Goal: Information Seeking & Learning: Learn about a topic

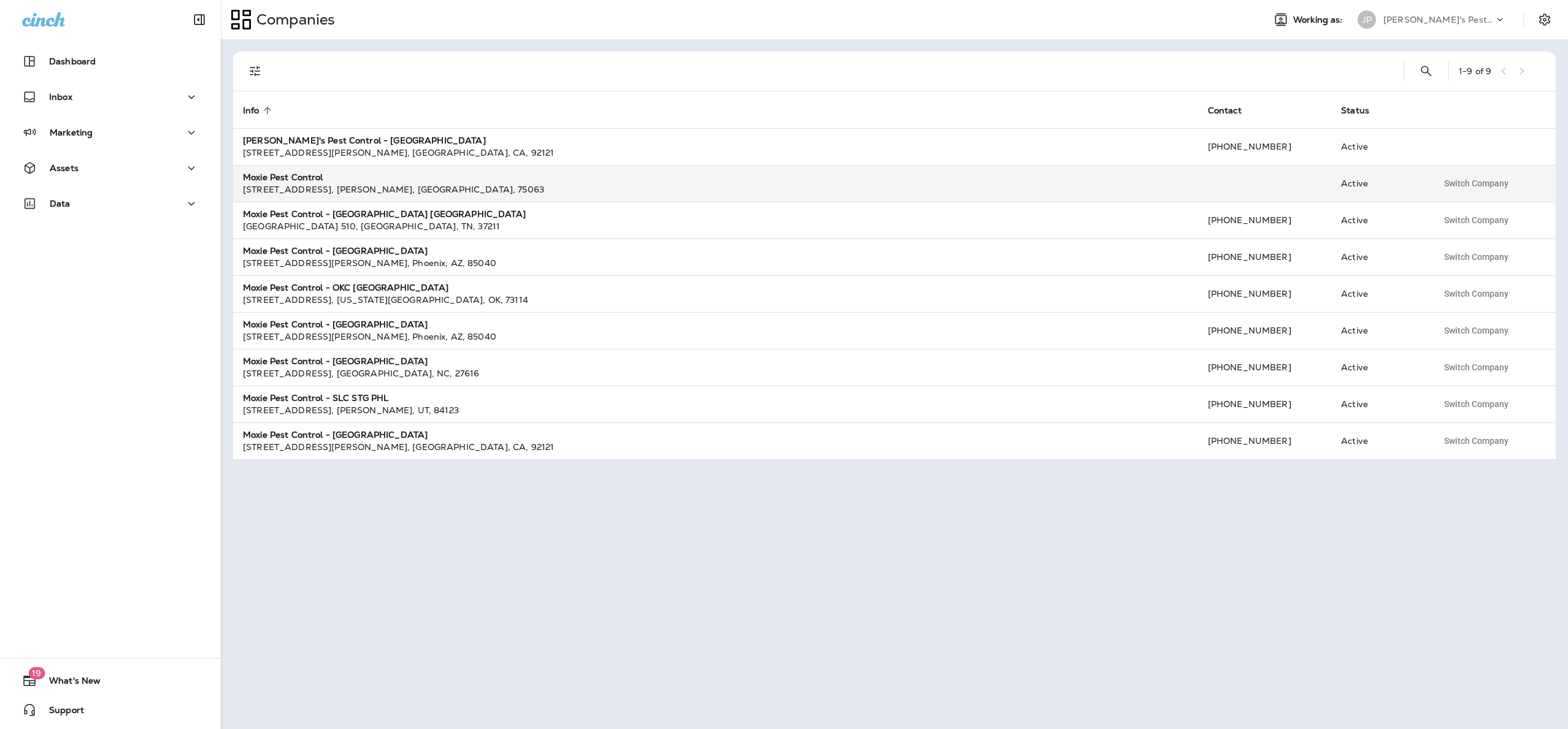
click at [312, 168] on td "Moxie Pest Control [STREET_ADDRESS]" at bounding box center [716, 183] width 965 height 37
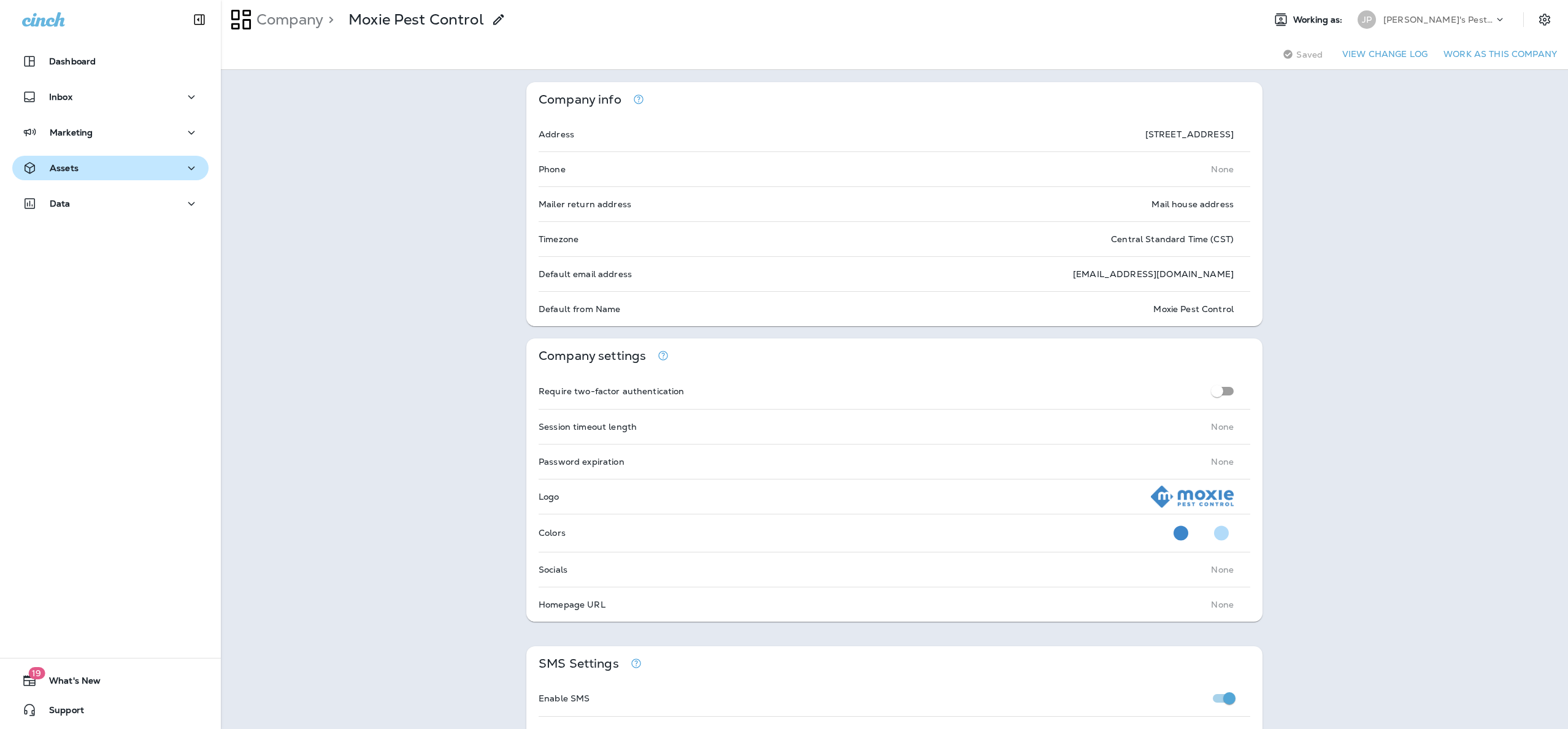
click at [67, 169] on p "Assets" at bounding box center [64, 168] width 29 height 10
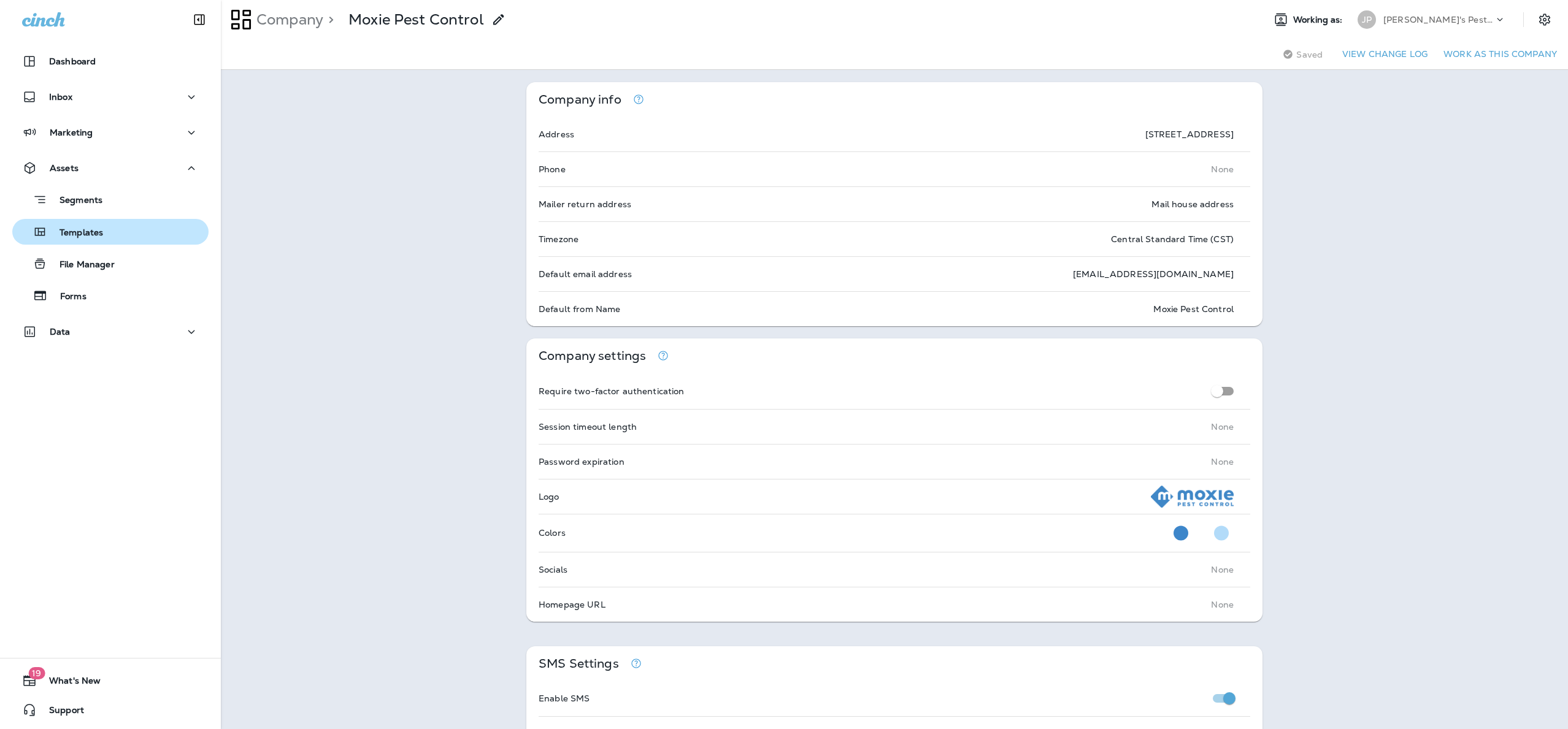
click at [82, 232] on p "Templates" at bounding box center [75, 233] width 56 height 12
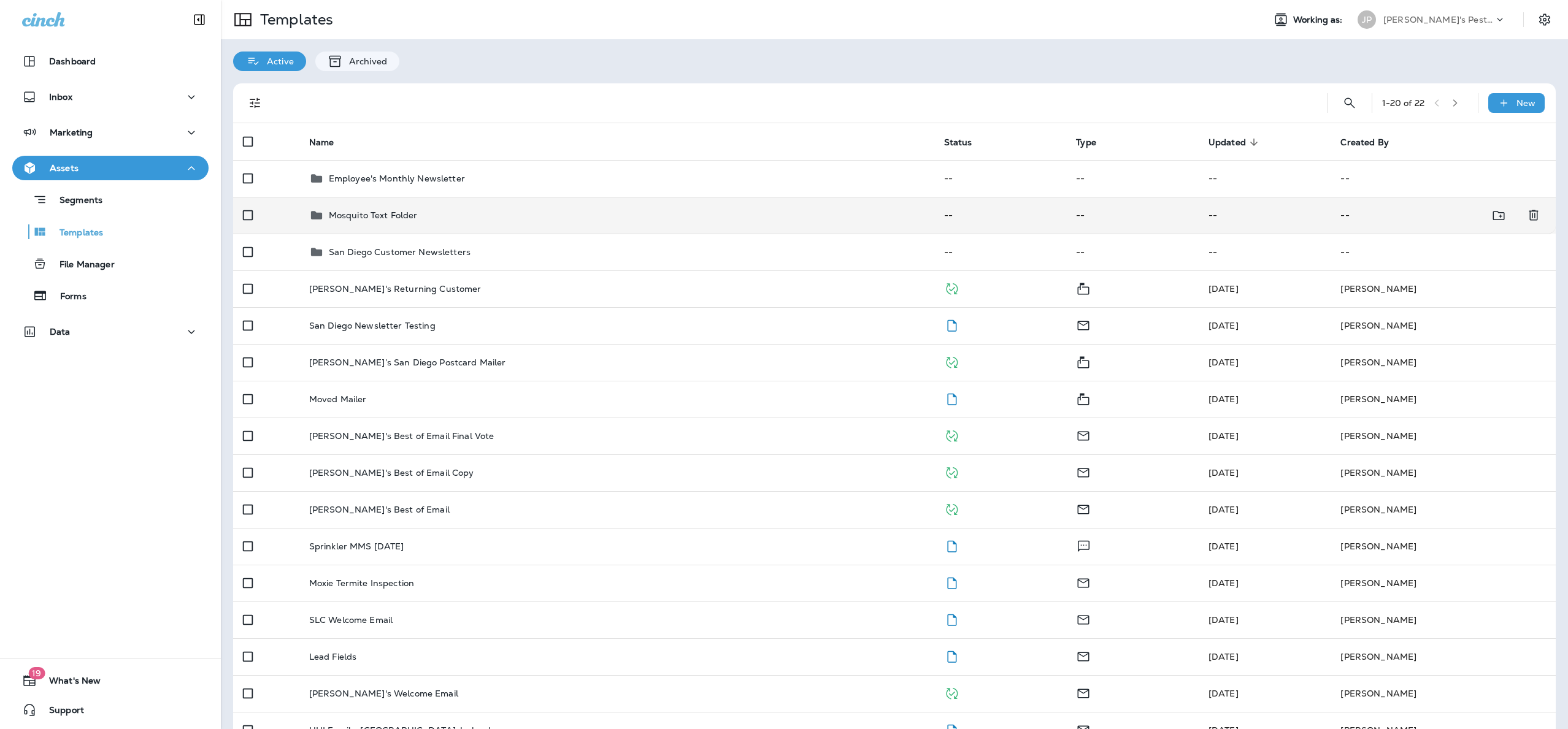
click at [353, 210] on p "Mosquito Text Folder" at bounding box center [373, 215] width 89 height 10
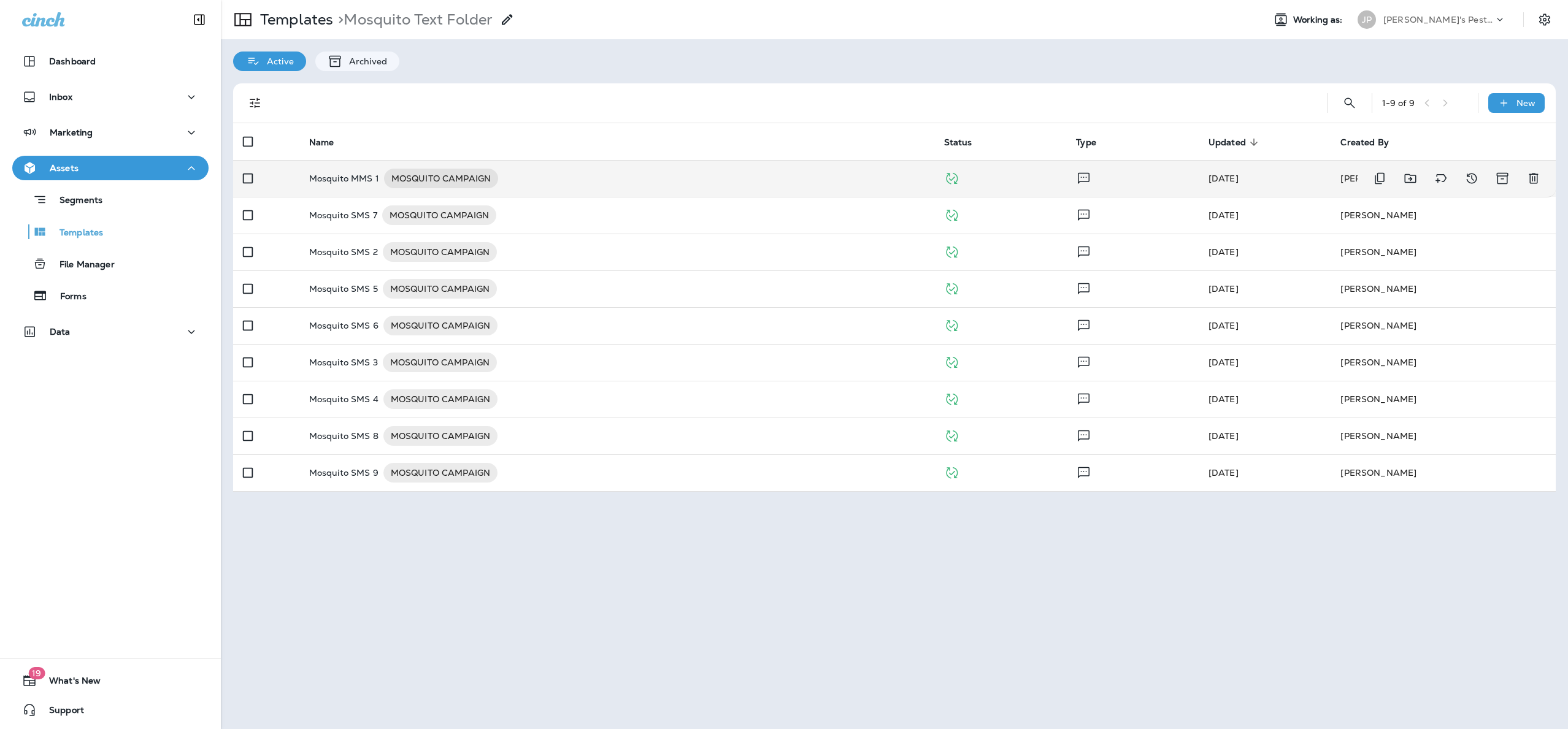
click at [352, 180] on p "Mosquito MMS 1" at bounding box center [344, 178] width 70 height 20
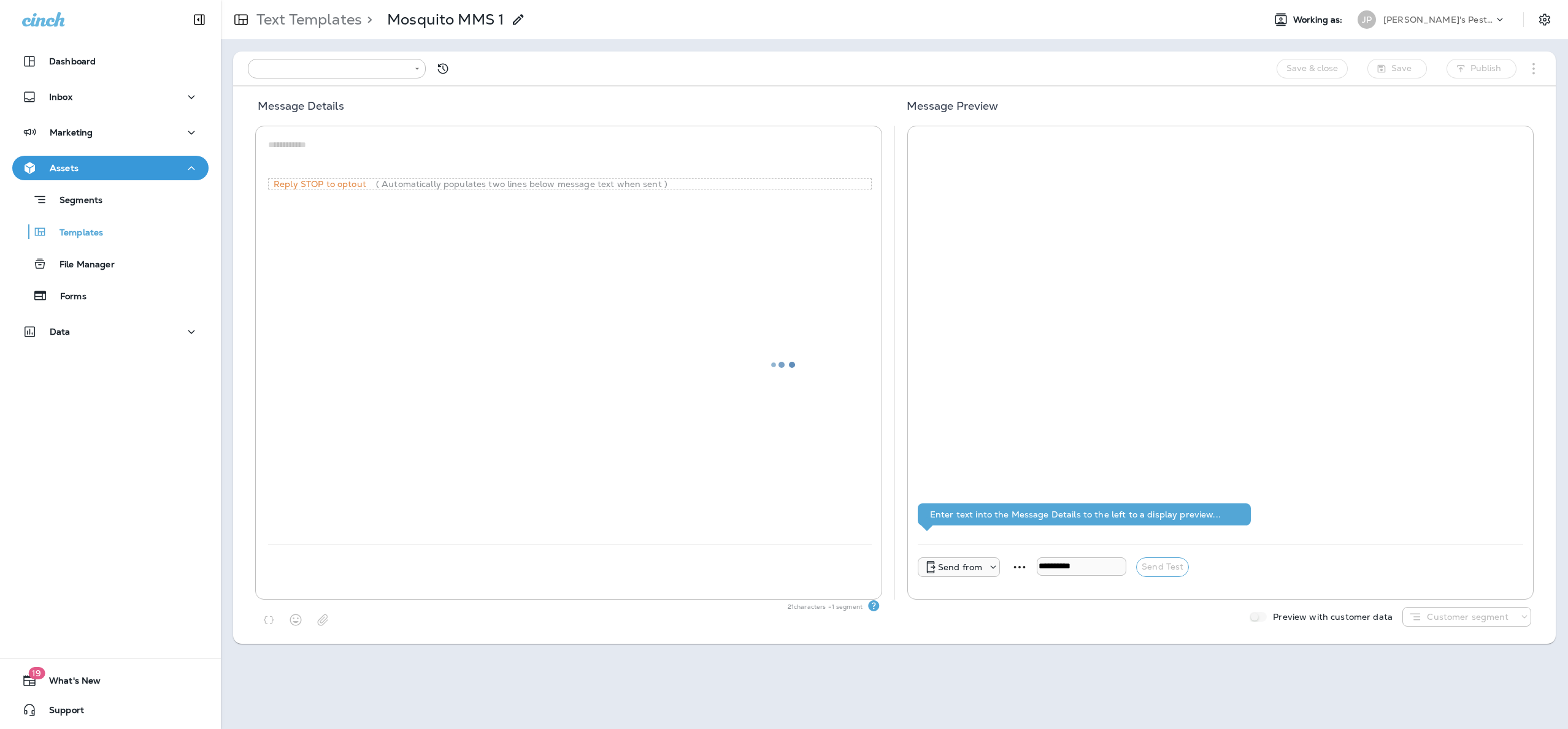
type input "**********"
type textarea "**********"
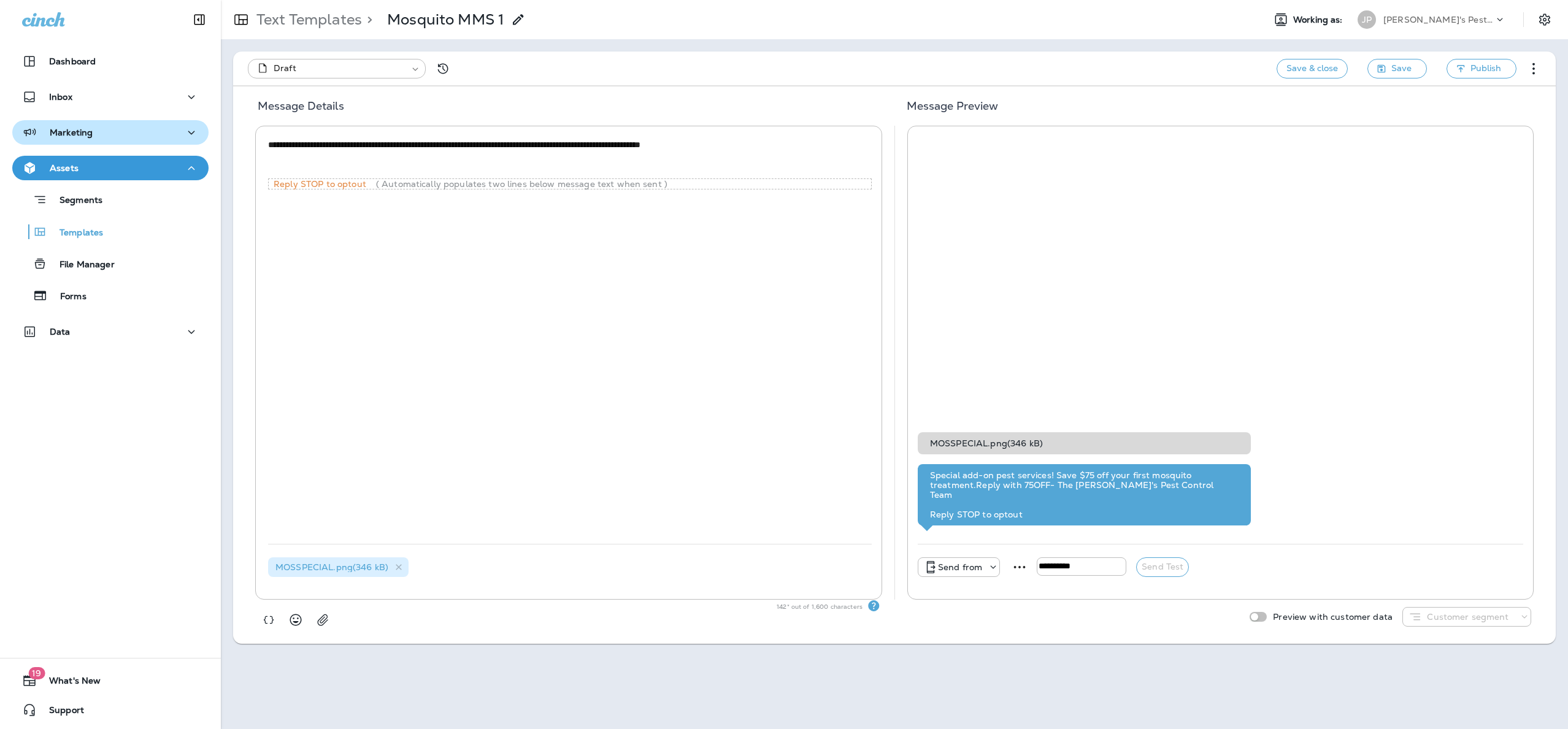
click at [71, 127] on p "Marketing" at bounding box center [72, 132] width 43 height 10
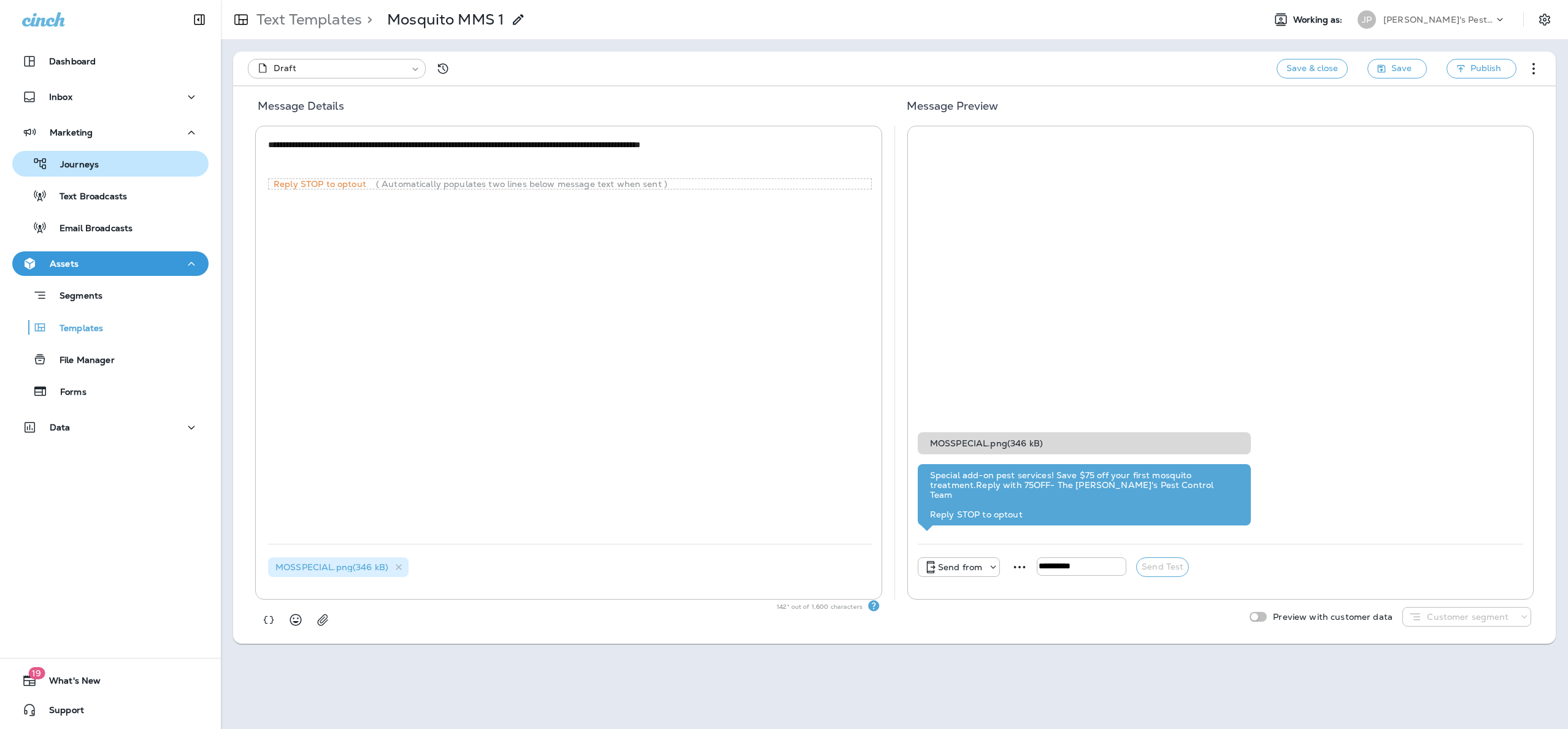
click at [79, 155] on div "Journeys" at bounding box center [58, 163] width 82 height 18
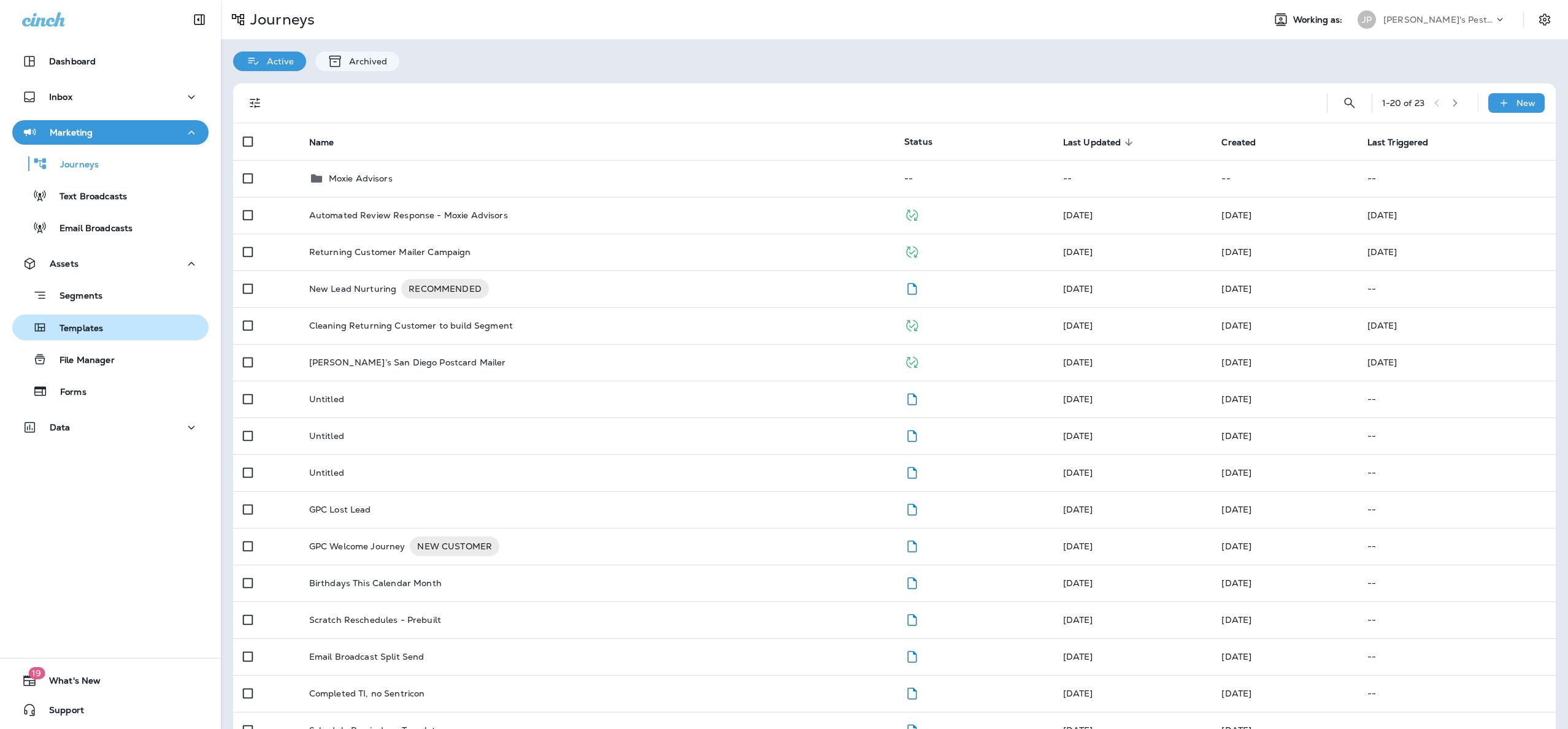
click at [73, 323] on p "Templates" at bounding box center [75, 329] width 56 height 12
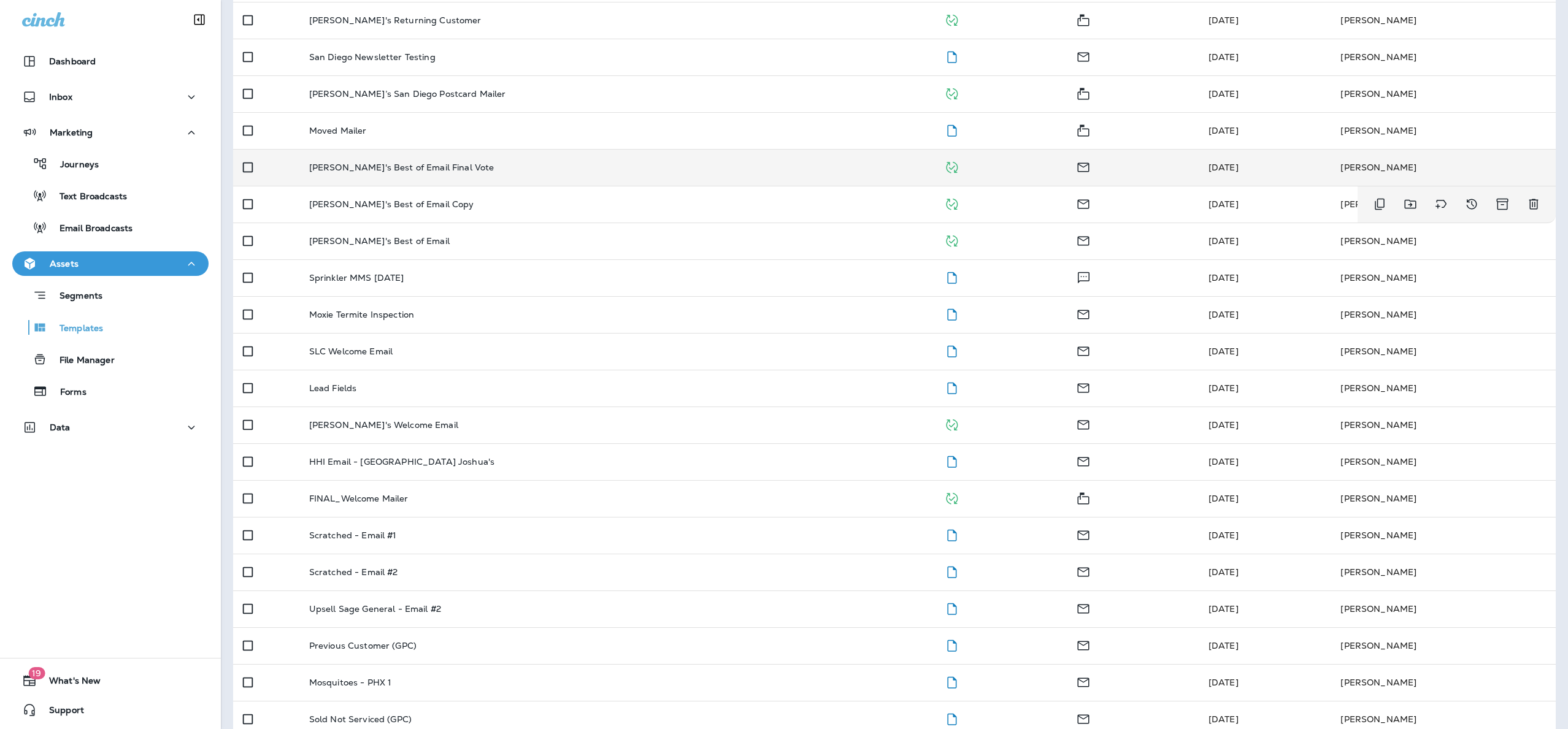
scroll to position [289, 0]
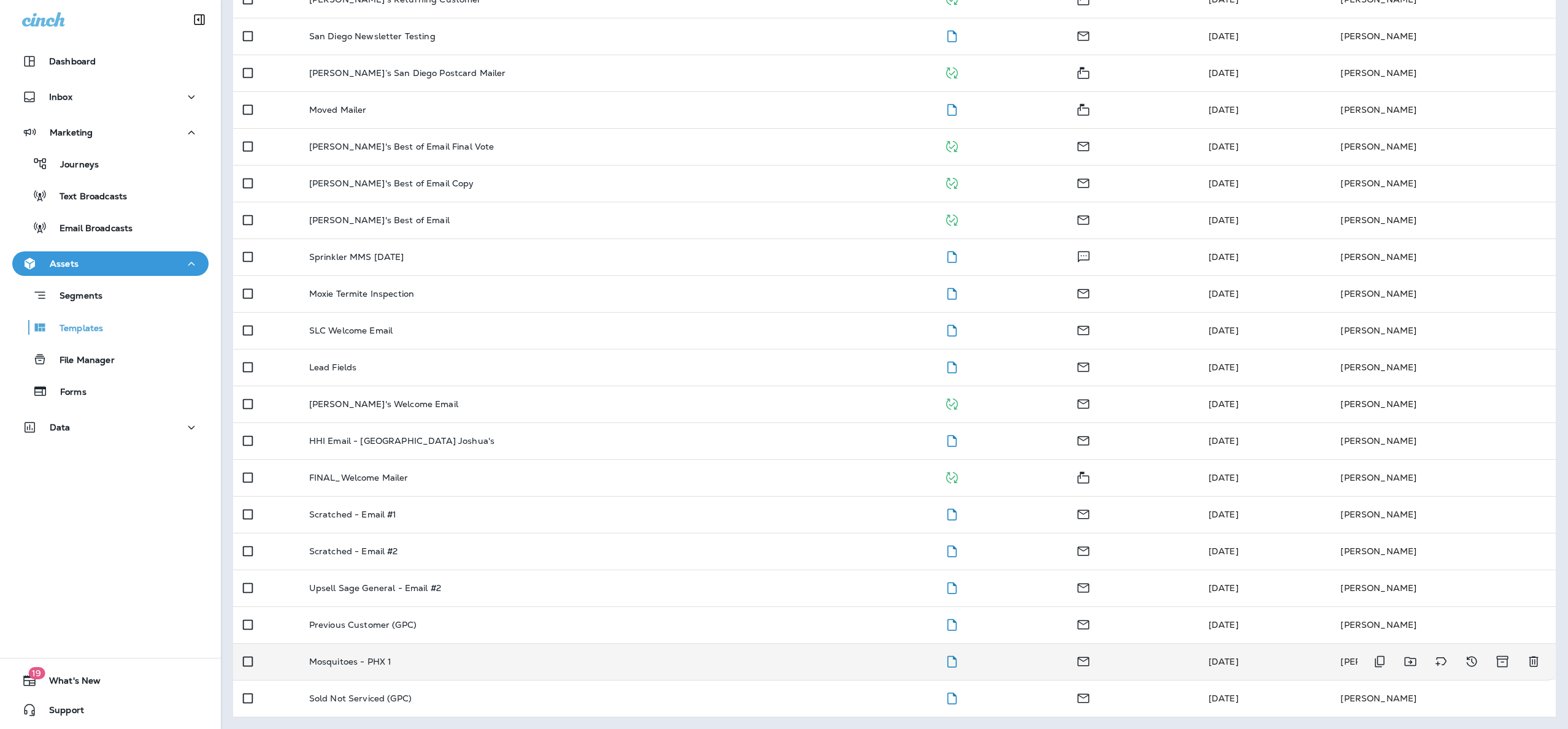
click at [349, 659] on p "Mosquitoes - PHX 1" at bounding box center [350, 662] width 83 height 10
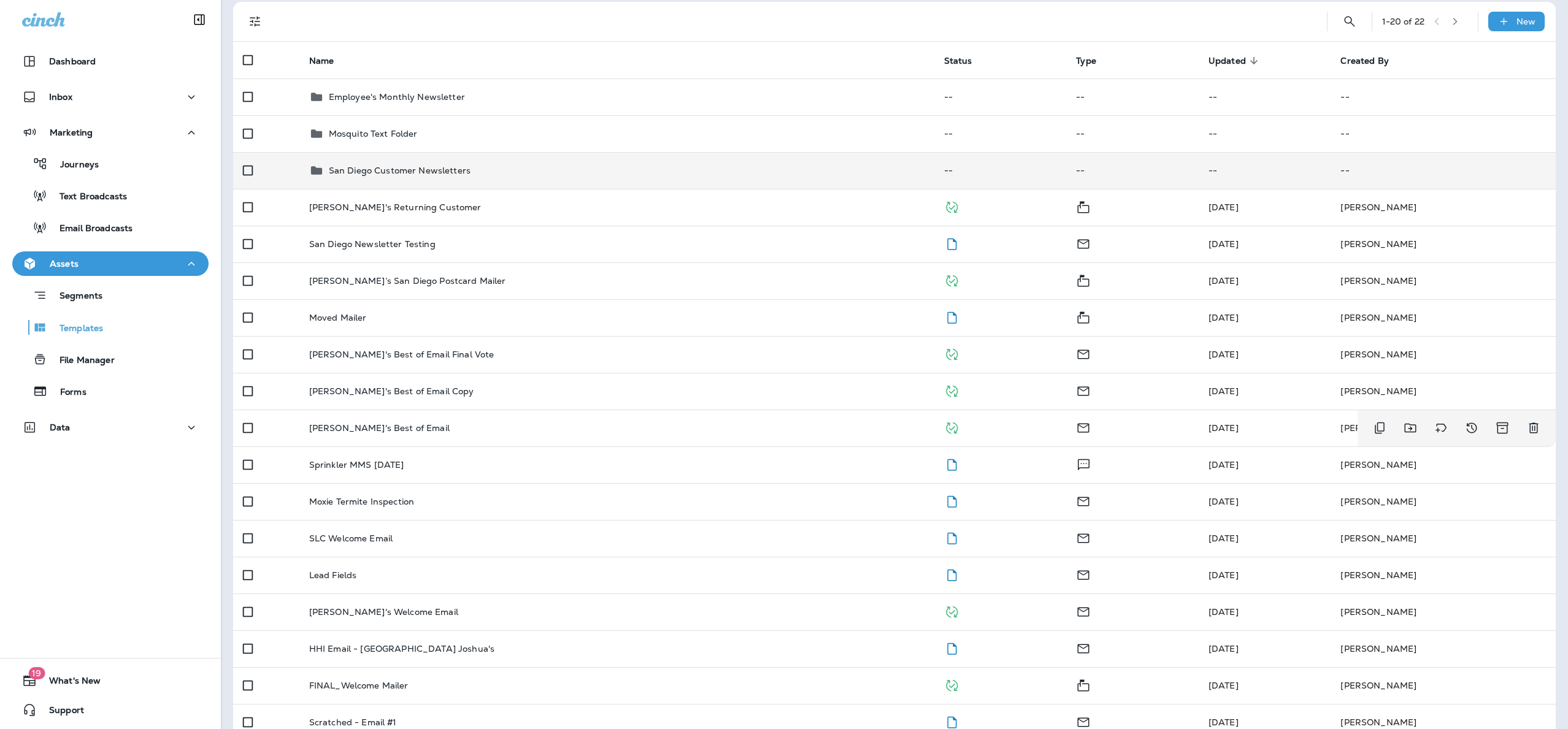
scroll to position [81, 0]
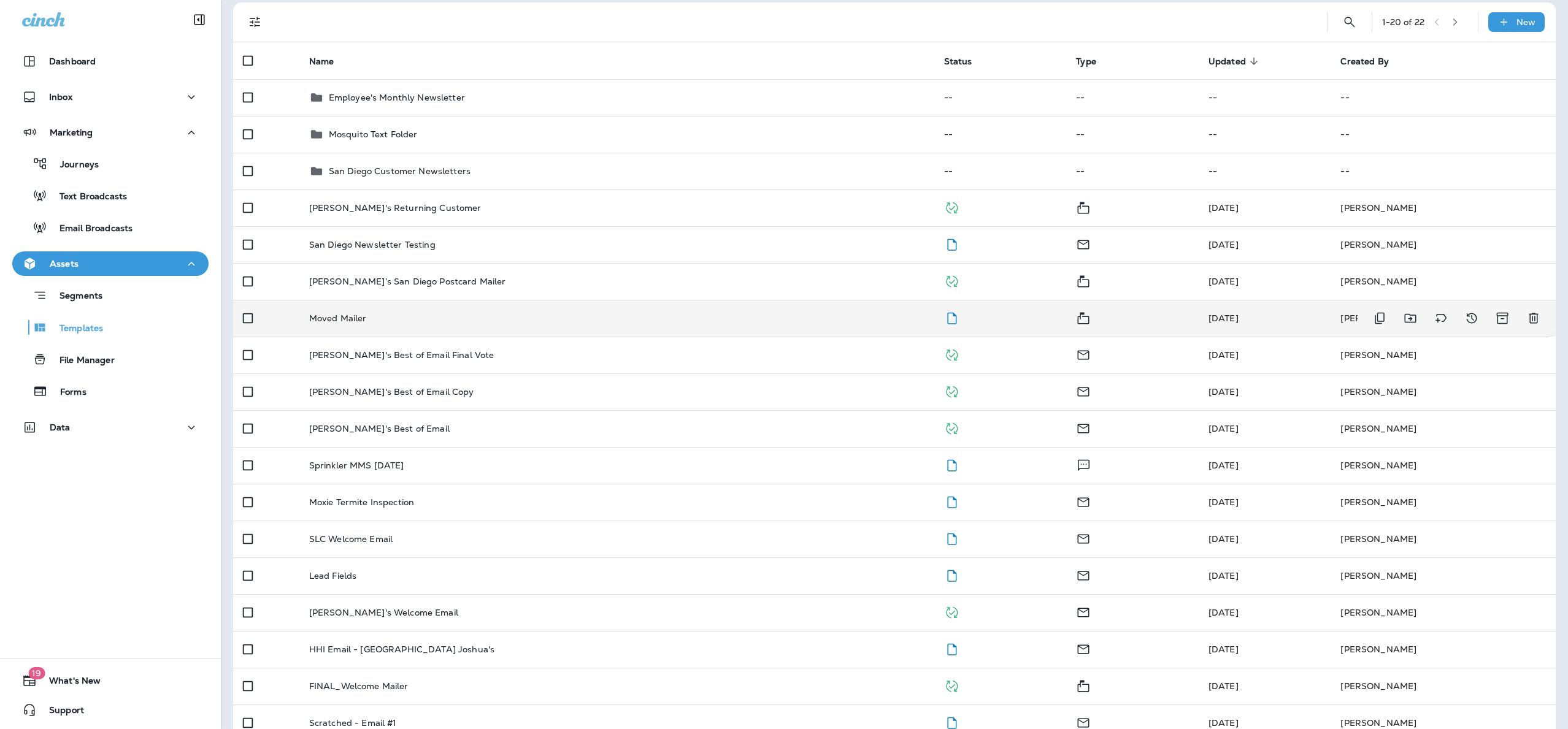
click at [348, 310] on td "Moved Mailer" at bounding box center [617, 318] width 635 height 37
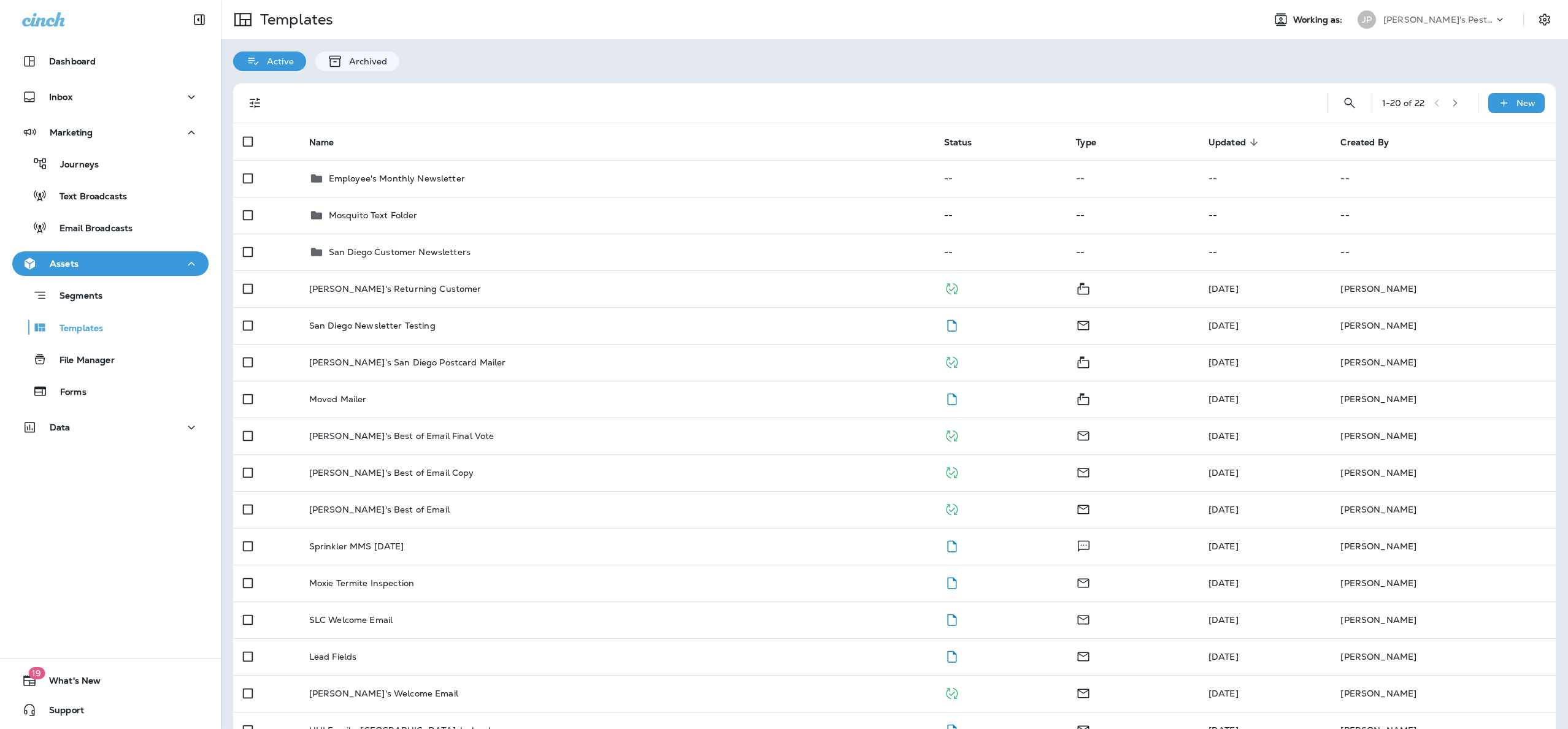
click at [1425, 18] on p "[PERSON_NAME]'s Pest Control - [GEOGRAPHIC_DATA]" at bounding box center [1439, 20] width 110 height 10
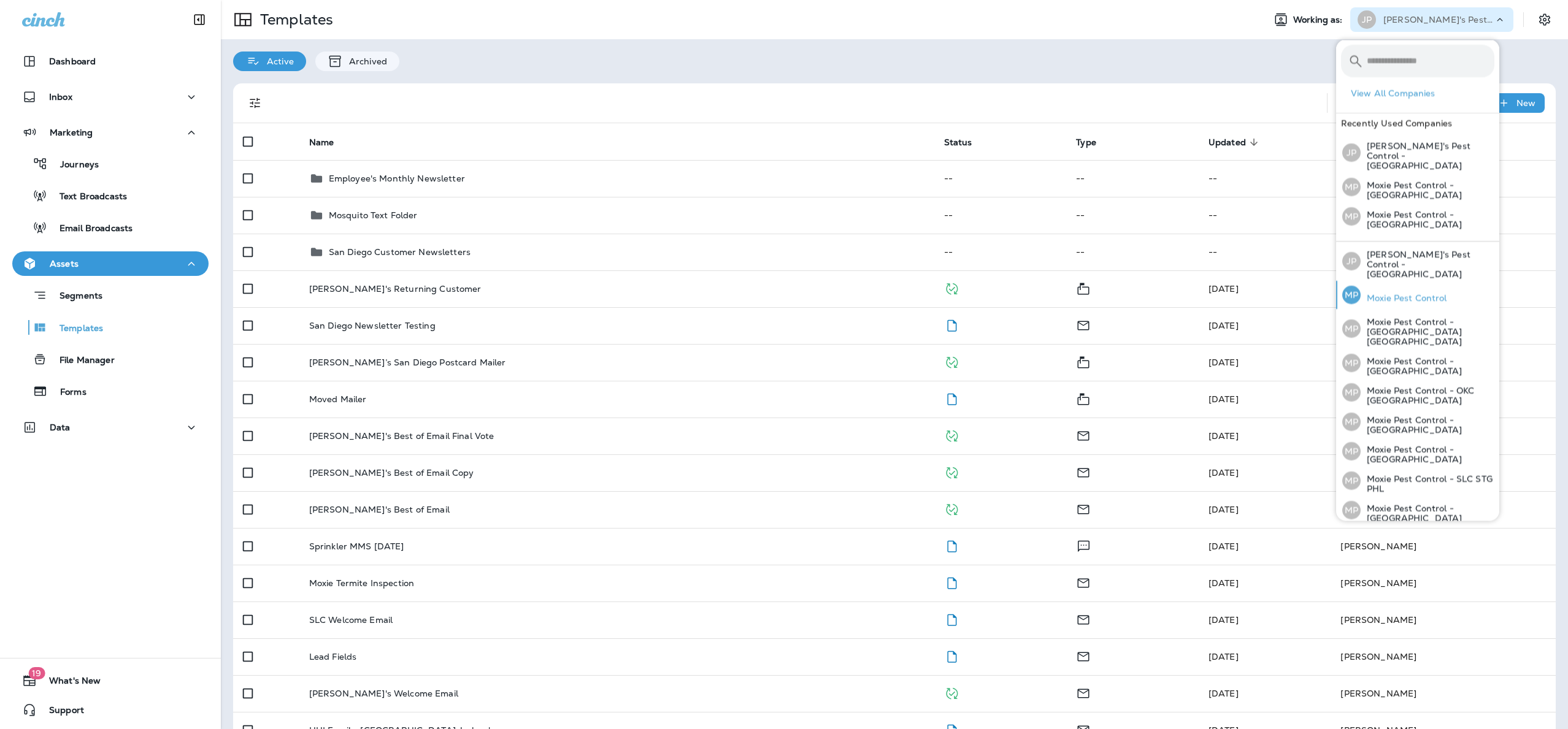
click at [1429, 281] on div "MP Moxie Pest Control" at bounding box center [1395, 295] width 115 height 28
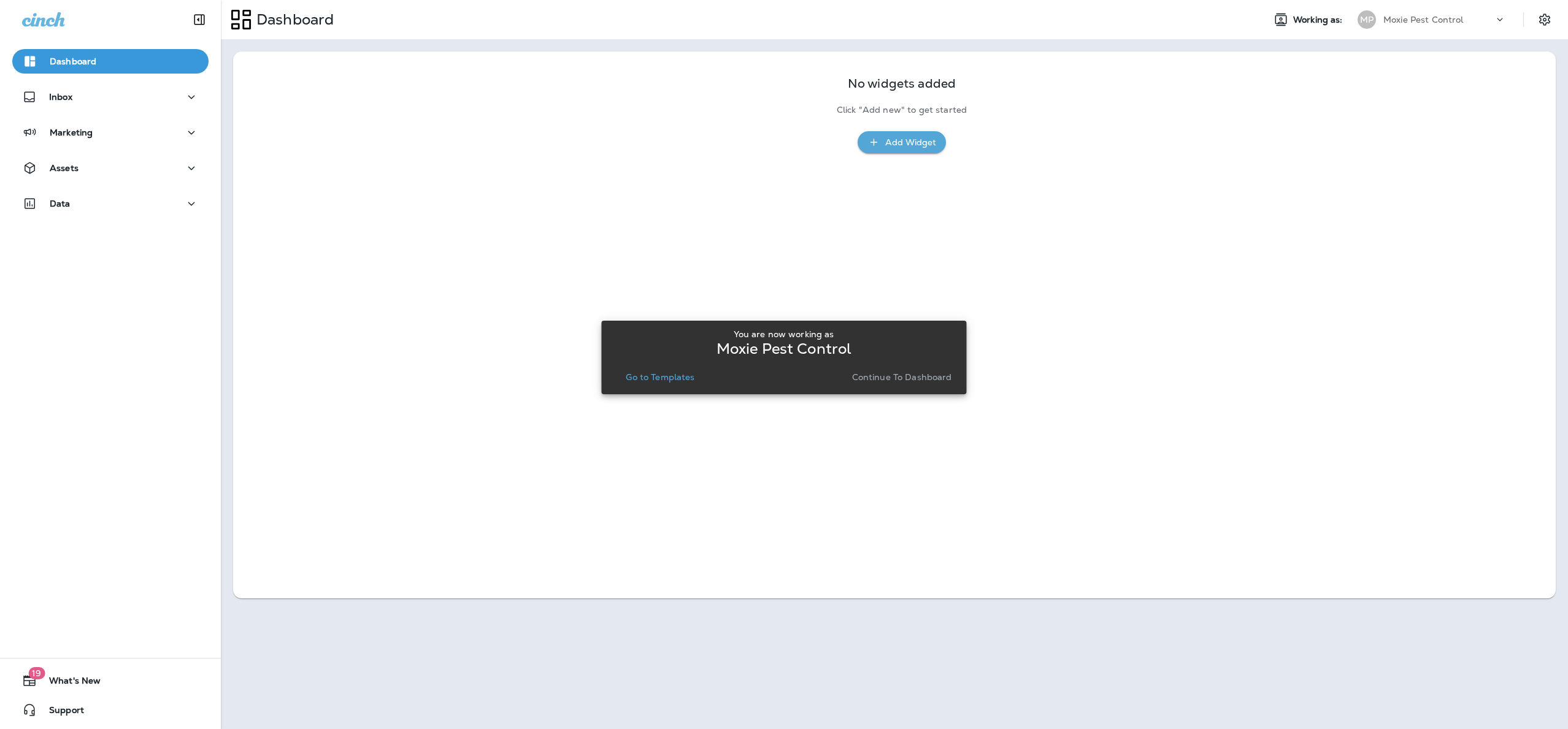
click at [901, 377] on p "Continue to Dashboard" at bounding box center [902, 377] width 100 height 10
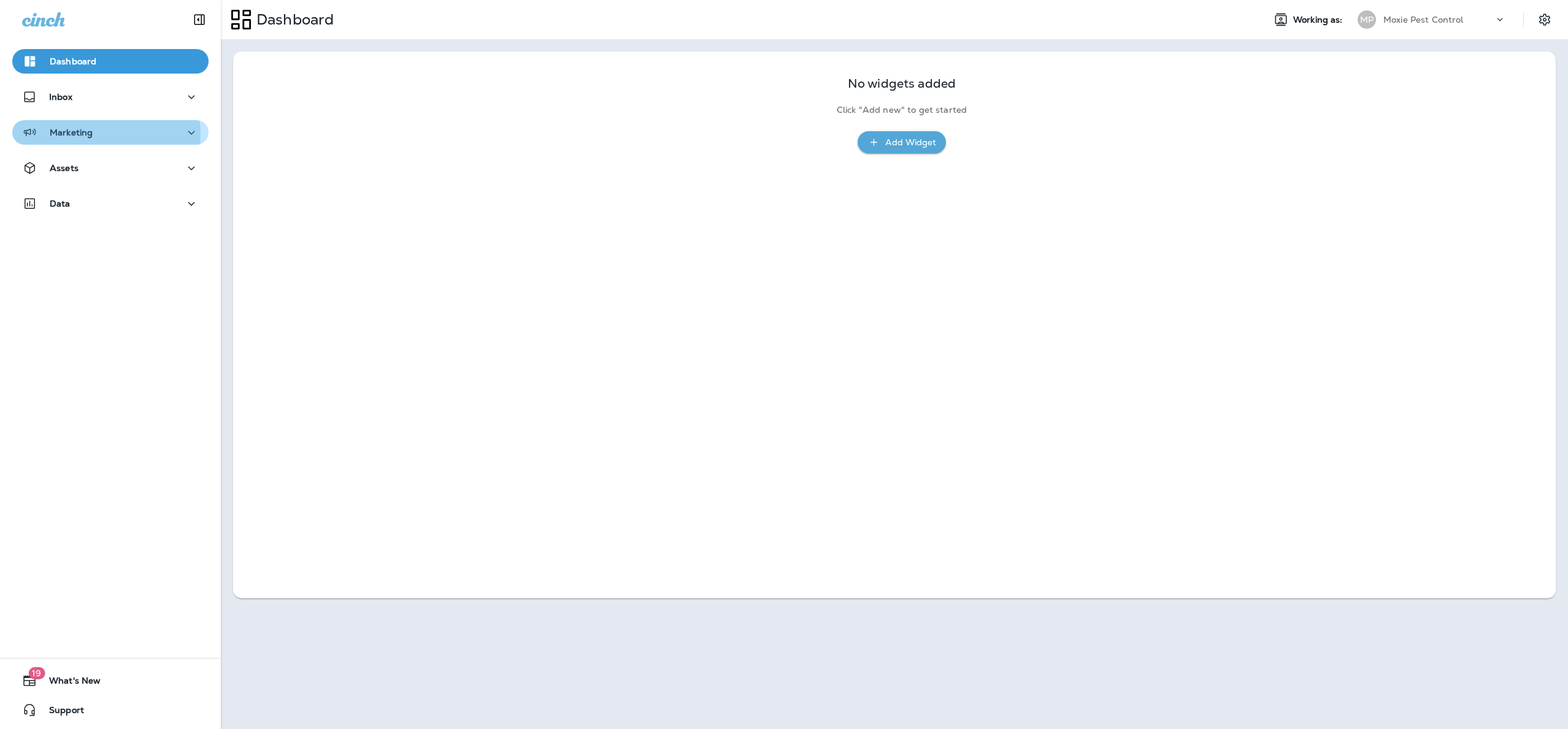
click at [92, 135] on div "Marketing" at bounding box center [110, 132] width 177 height 15
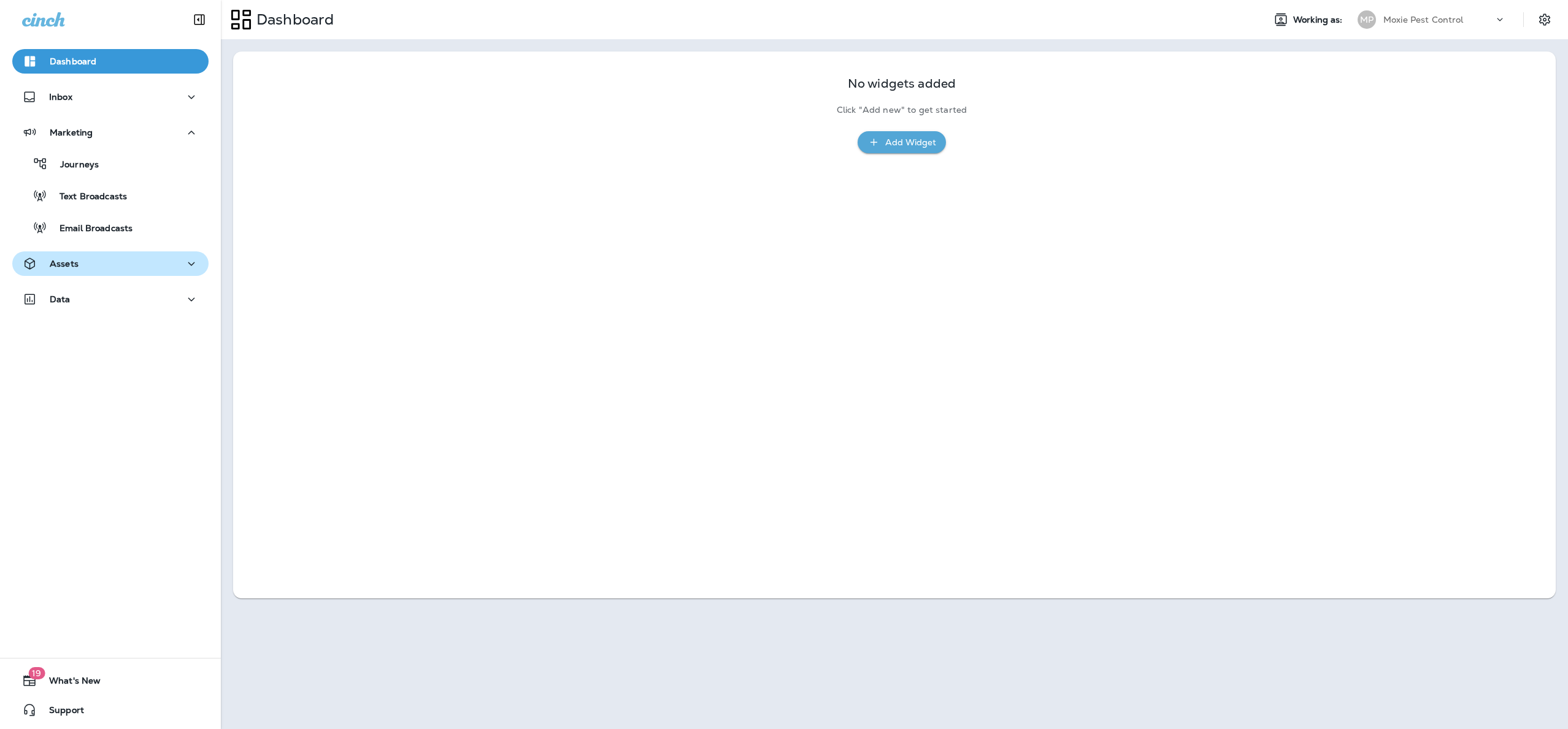
click at [75, 259] on p "Assets" at bounding box center [64, 264] width 29 height 10
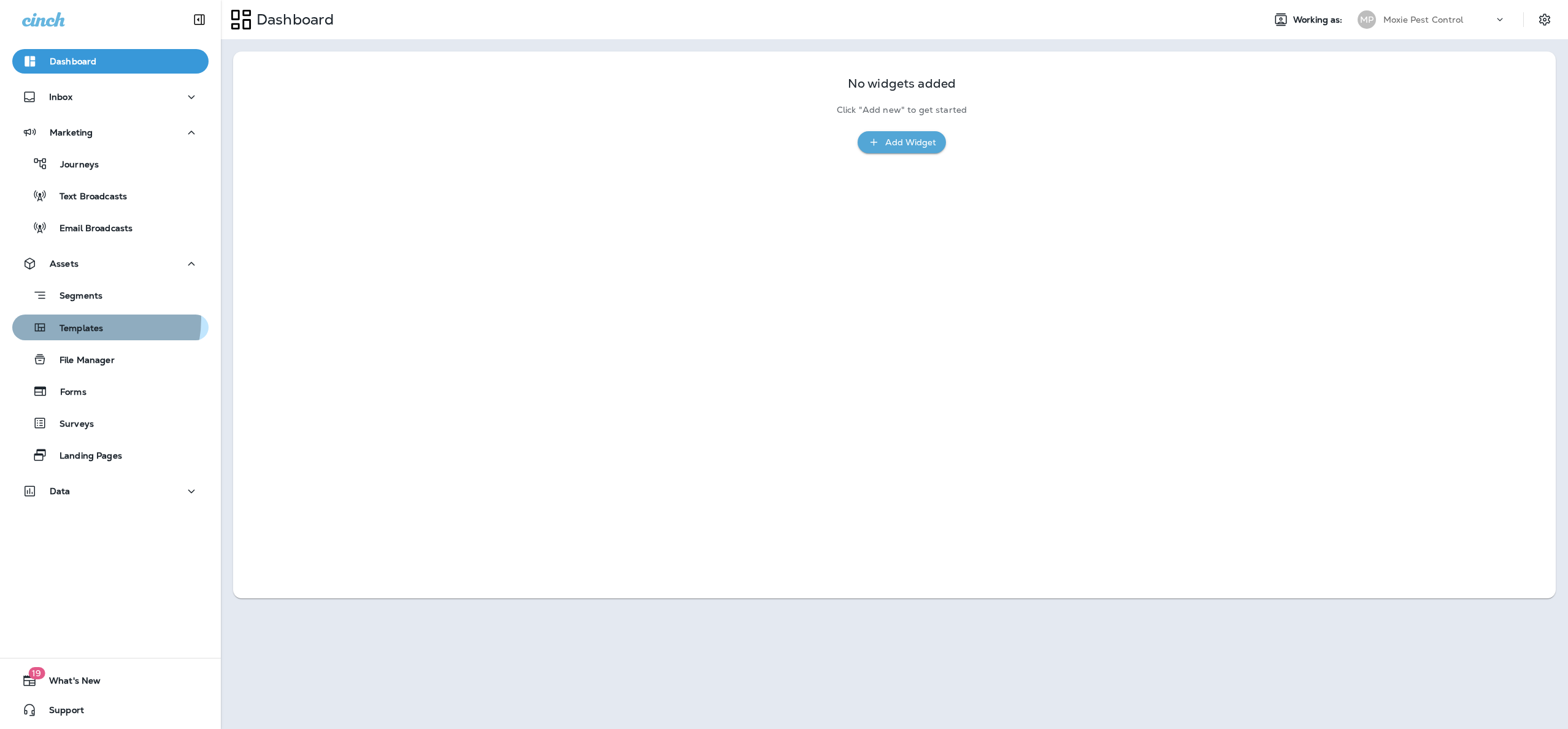
click at [83, 319] on div "Templates" at bounding box center [60, 327] width 86 height 18
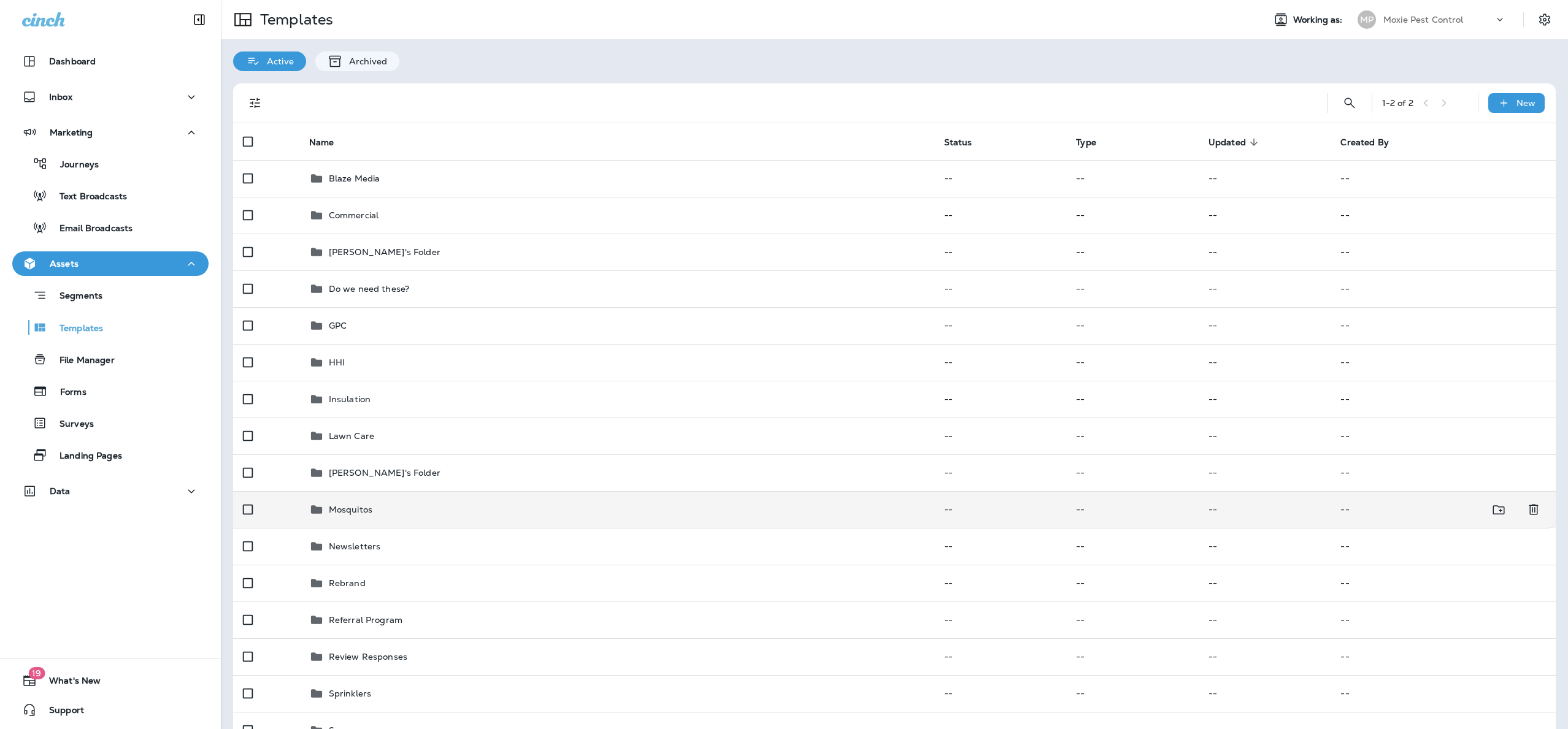
click at [355, 505] on p "Mosquitos" at bounding box center [350, 510] width 43 height 10
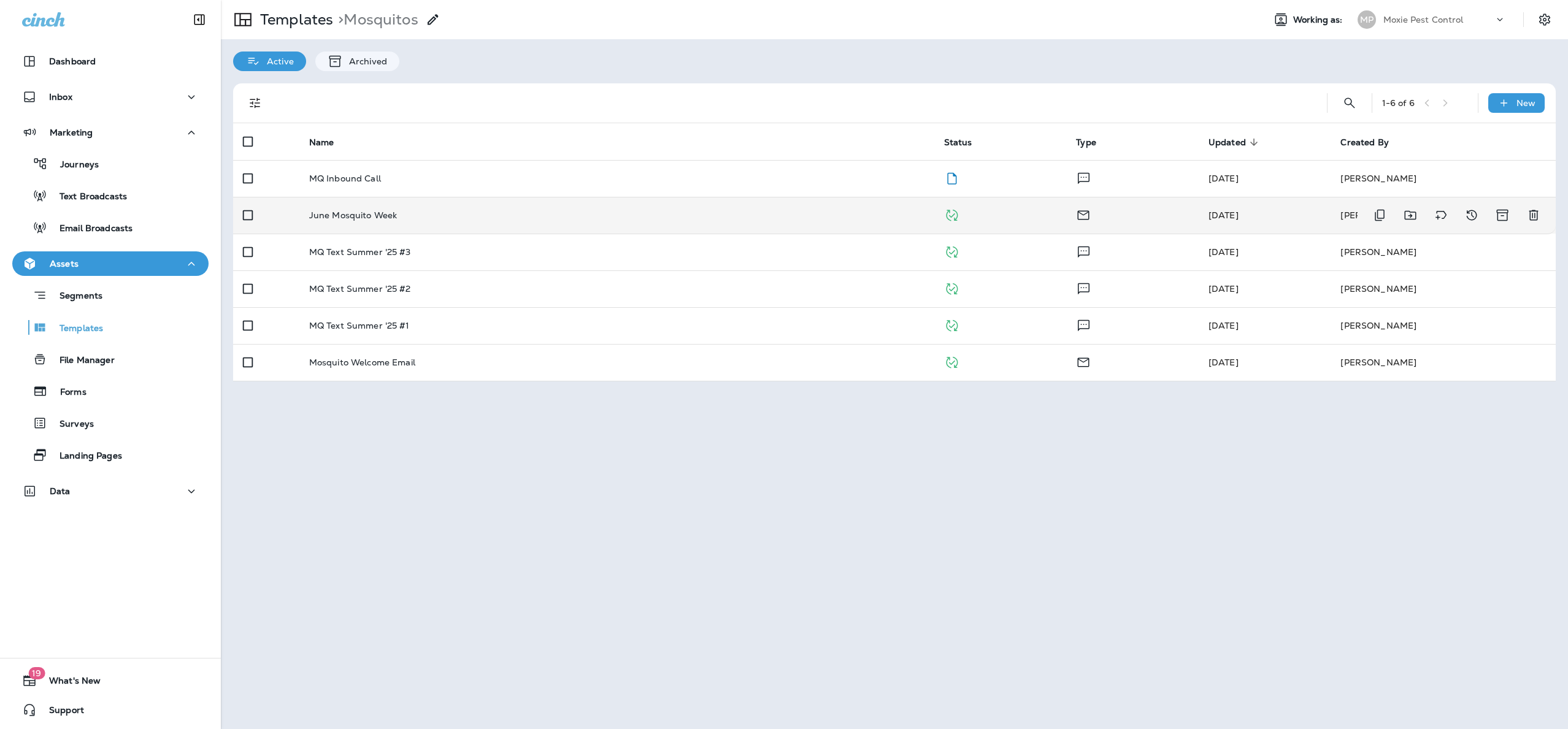
click at [322, 212] on p "June Mosquito Week" at bounding box center [353, 215] width 88 height 10
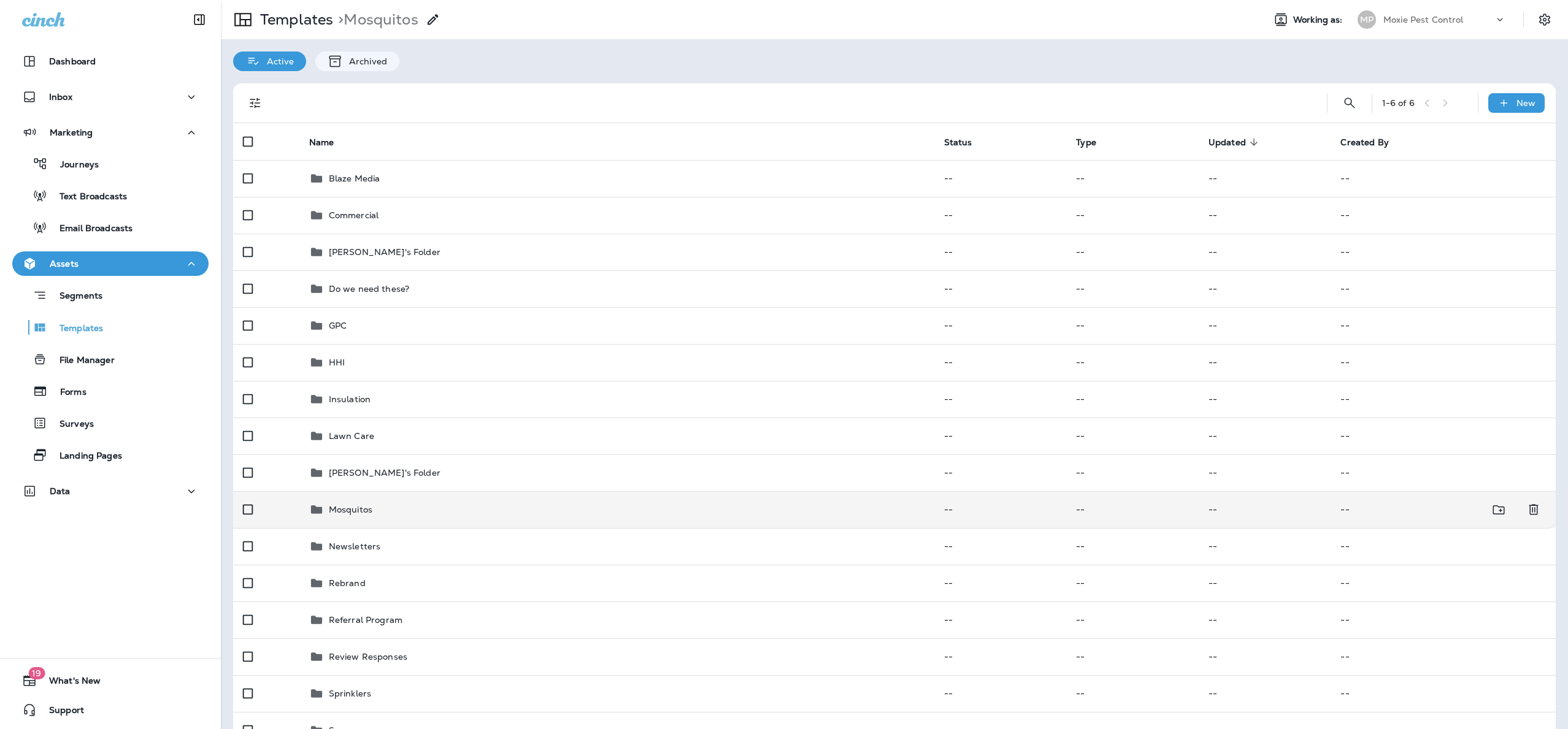
click at [343, 507] on p "Mosquitos" at bounding box center [350, 510] width 43 height 10
click at [356, 507] on p "Mosquitos" at bounding box center [350, 510] width 43 height 10
click at [334, 502] on div "Mosquitos" at bounding box center [350, 510] width 43 height 15
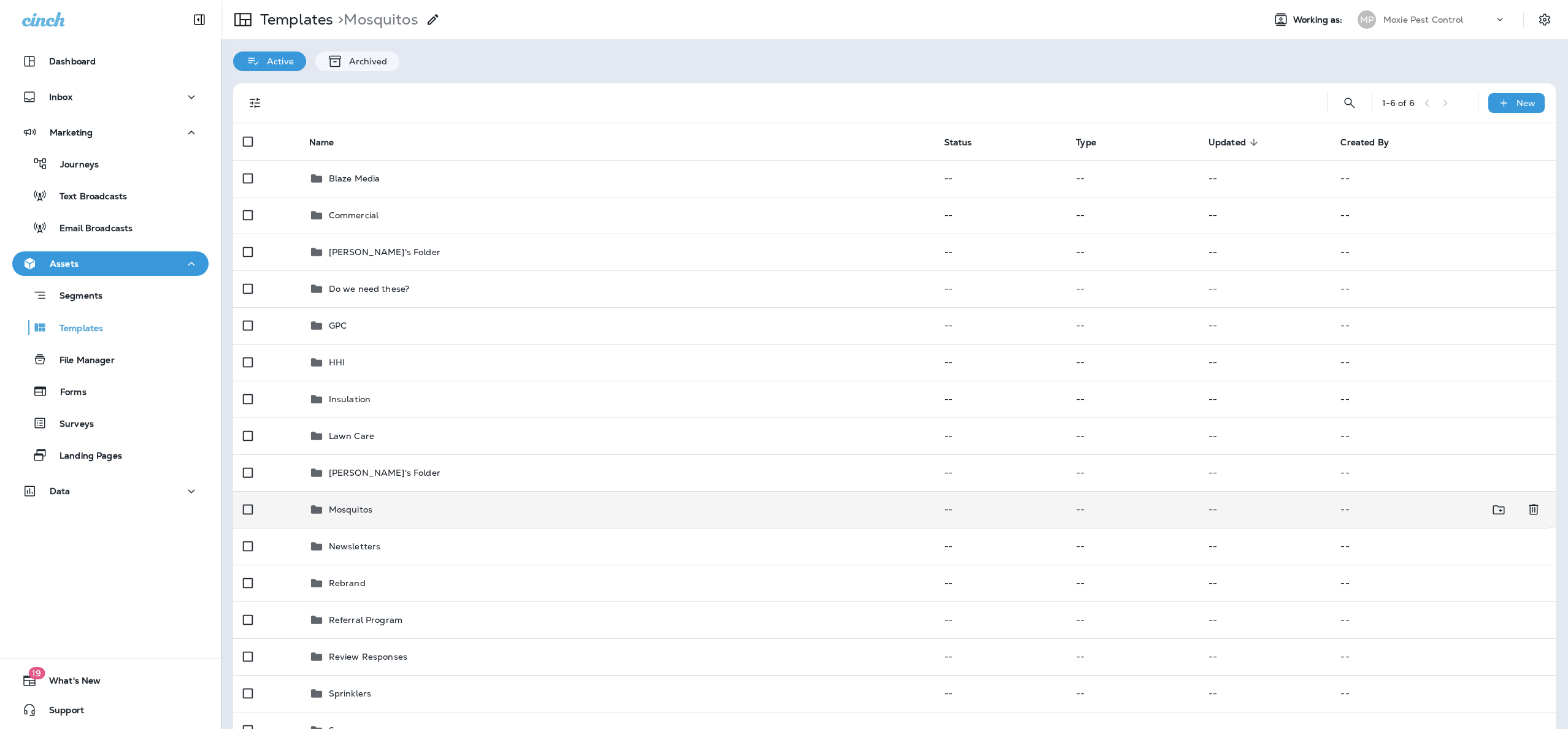
click at [334, 502] on div "Mosquitos" at bounding box center [350, 510] width 43 height 15
